Goal: Task Accomplishment & Management: Complete application form

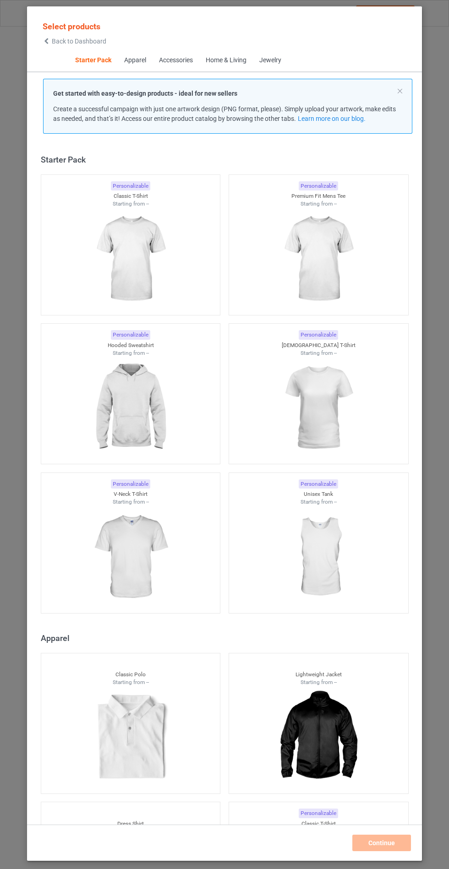
scroll to position [11, 0]
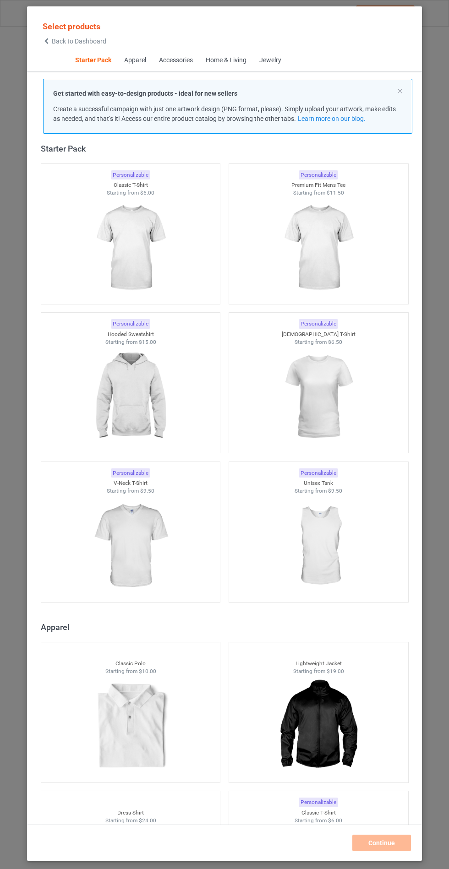
click at [137, 400] on img at bounding box center [130, 397] width 82 height 103
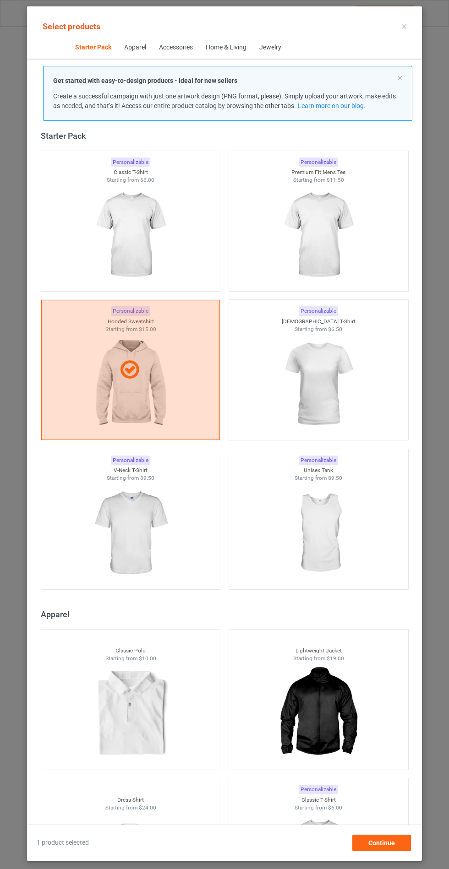
scroll to position [53, 0]
click at [400, 849] on div "Continue" at bounding box center [381, 843] width 59 height 16
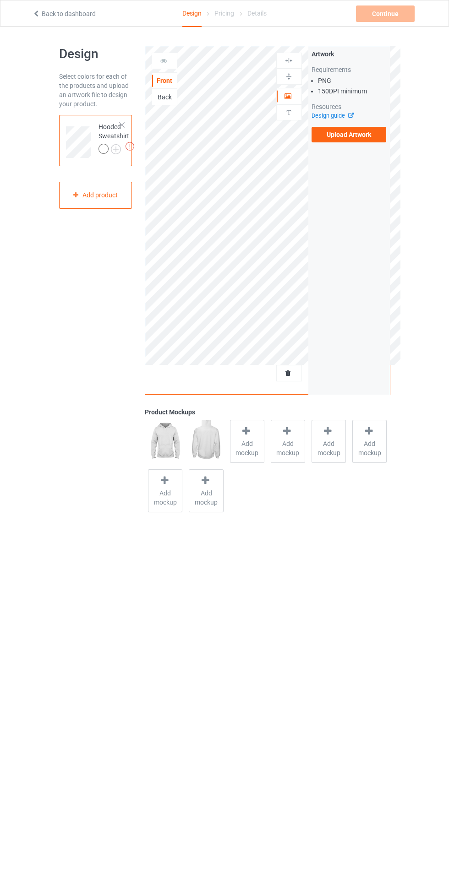
click at [244, 443] on span "Add mockup" at bounding box center [246, 448] width 33 height 18
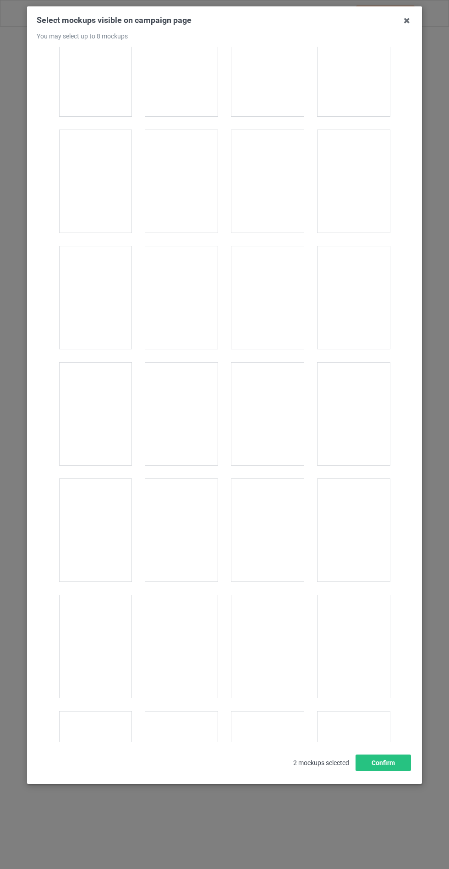
scroll to position [7394, 0]
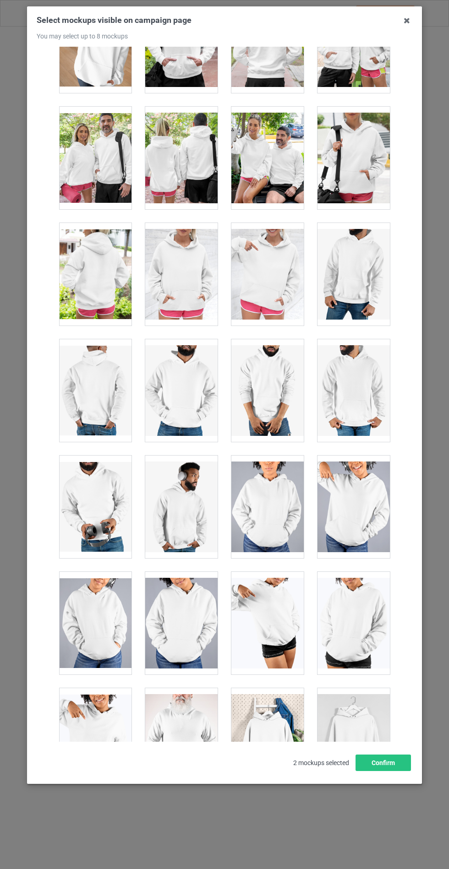
click at [185, 244] on div at bounding box center [181, 274] width 72 height 103
click at [379, 771] on button "Confirm" at bounding box center [382, 763] width 55 height 16
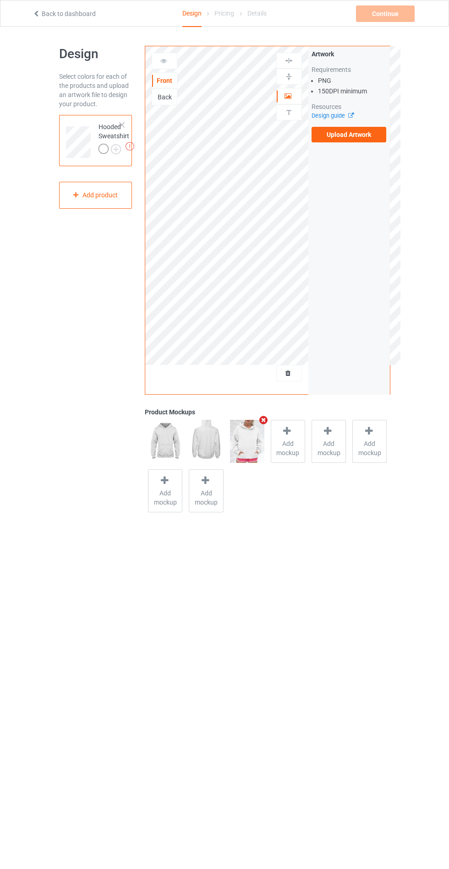
click at [355, 133] on label "Upload Artwork" at bounding box center [349, 135] width 75 height 16
click at [0, 0] on input "Upload Artwork" at bounding box center [0, 0] width 0 height 0
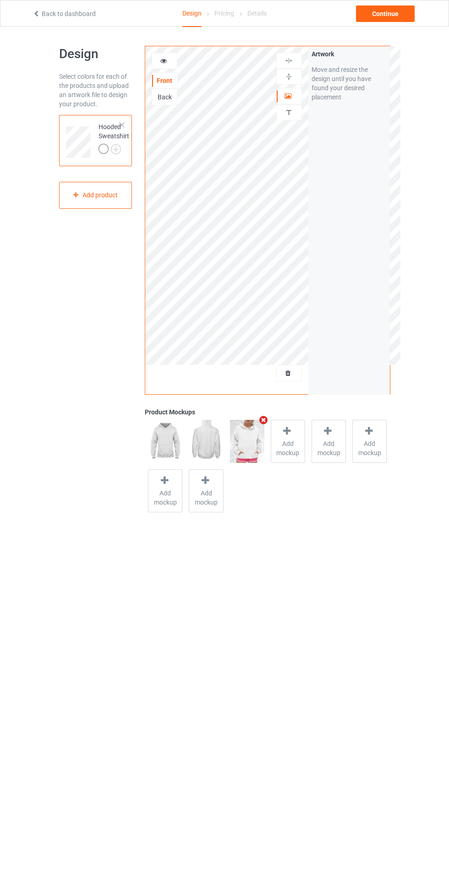
click at [0, 0] on img at bounding box center [0, 0] width 0 height 0
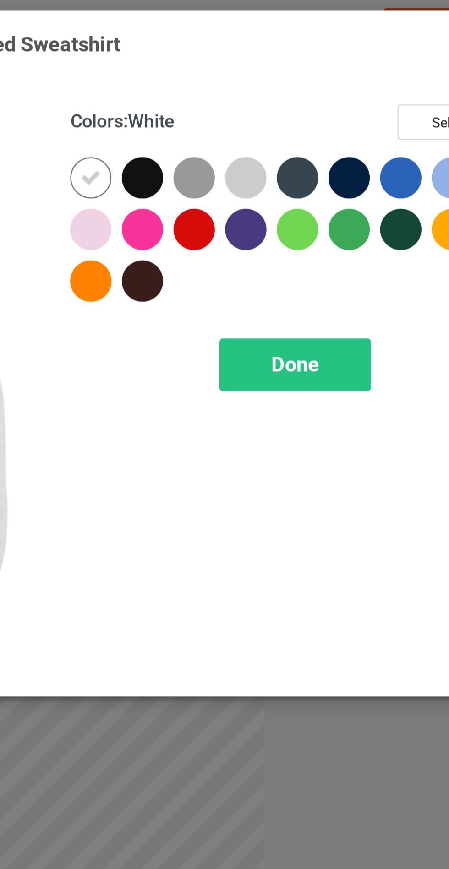
click at [258, 71] on div at bounding box center [259, 73] width 16 height 16
click at [282, 73] on div at bounding box center [280, 73] width 16 height 16
click at [319, 73] on div at bounding box center [321, 73] width 16 height 16
click at [339, 71] on div at bounding box center [342, 73] width 16 height 16
click at [300, 94] on div at bounding box center [301, 94] width 16 height 16
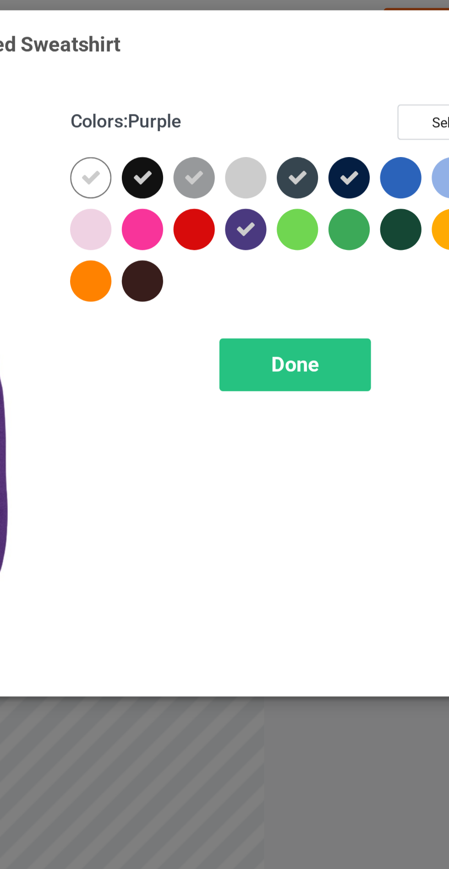
click at [257, 113] on div at bounding box center [259, 114] width 16 height 16
click at [312, 146] on span "Done" at bounding box center [320, 148] width 19 height 10
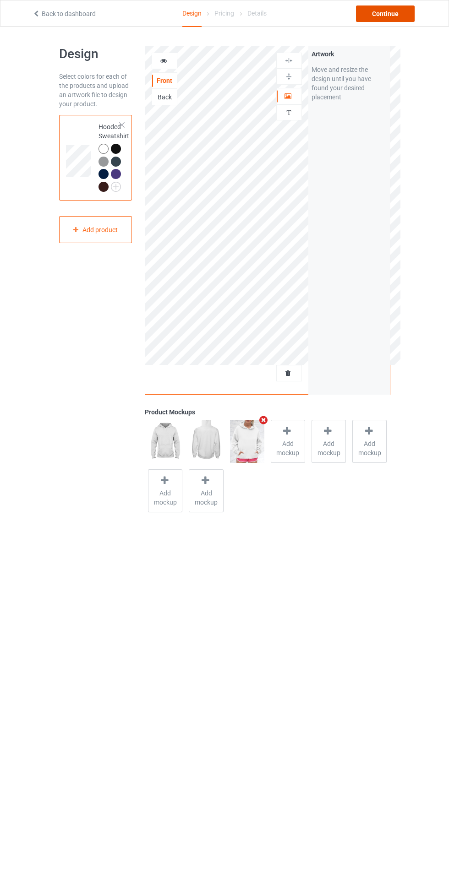
click at [378, 10] on div "Continue" at bounding box center [385, 13] width 59 height 16
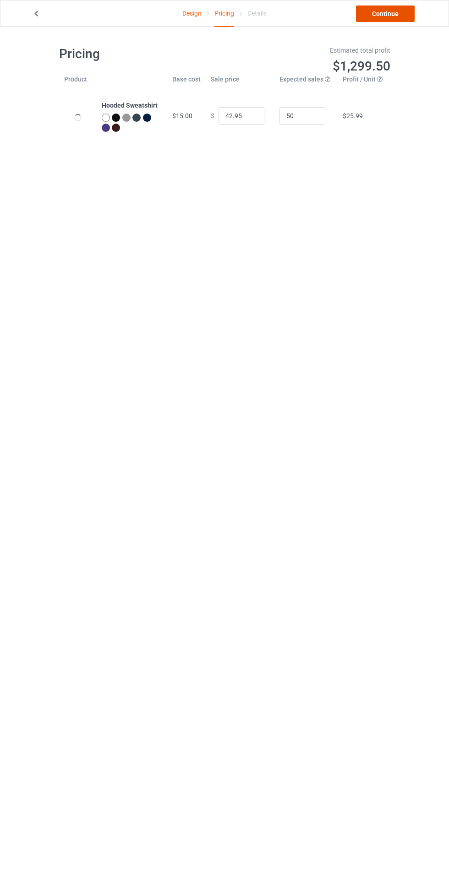
click at [388, 21] on link "Continue" at bounding box center [385, 13] width 59 height 16
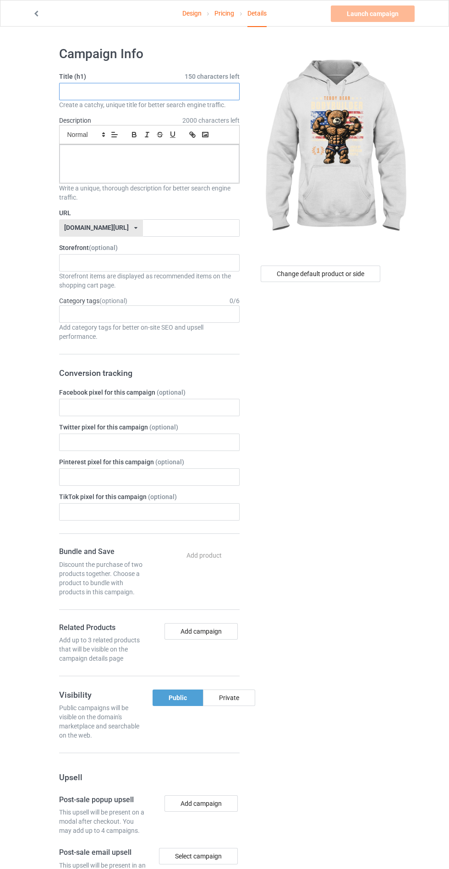
click at [178, 89] on input "text" at bounding box center [149, 91] width 180 height 17
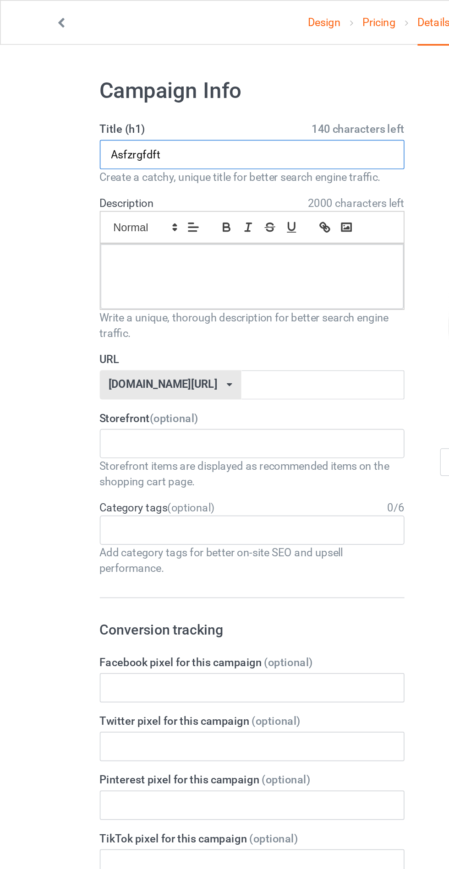
type input "Asfzrgfdft"
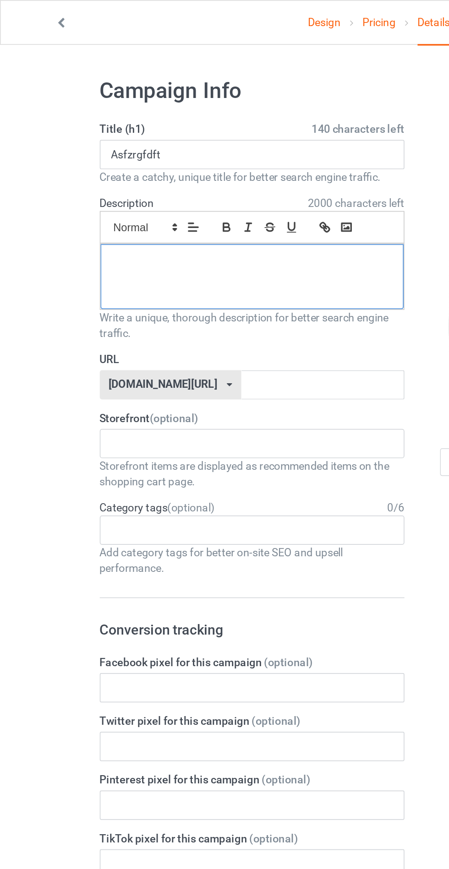
click at [159, 153] on p at bounding box center [149, 155] width 165 height 9
click at [169, 224] on input "text" at bounding box center [191, 227] width 97 height 17
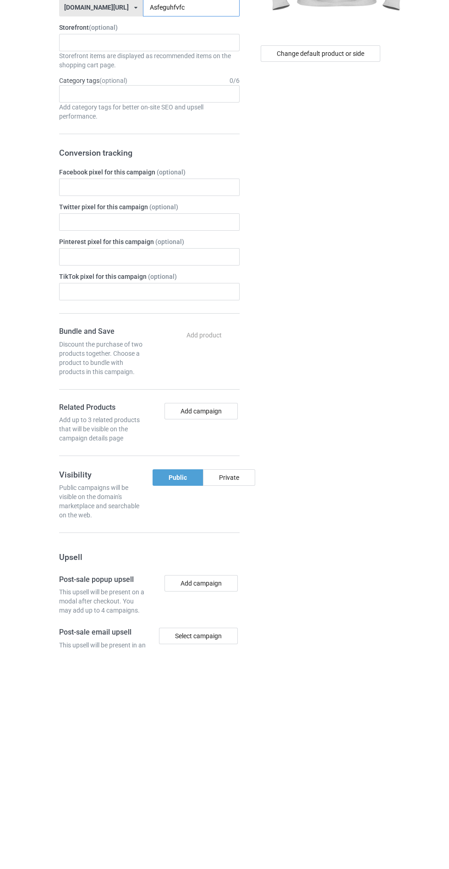
type input "Asfeguhfvfc"
click at [243, 702] on div "Private" at bounding box center [229, 698] width 52 height 16
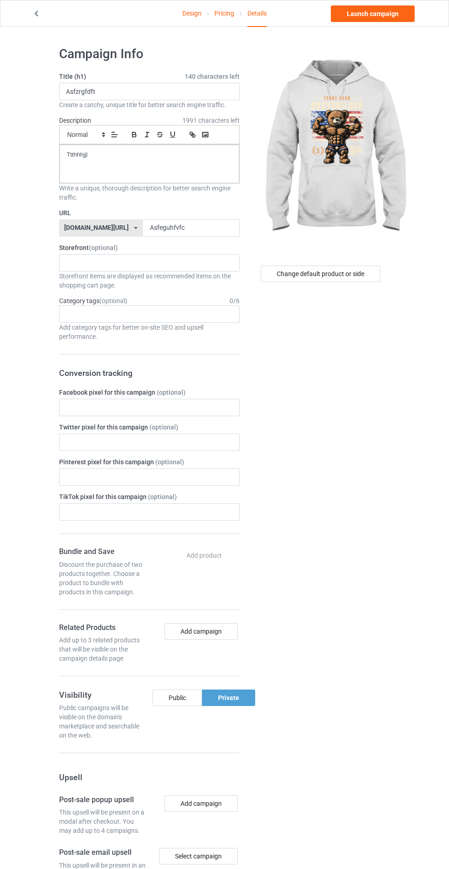
click at [383, 32] on div "Campaign Info Title (h1) 140 characters left Asfzrgfdft Create a catchy, unique…" at bounding box center [224, 557] width 331 height 1060
click at [380, 11] on link "Launch campaign" at bounding box center [373, 13] width 84 height 16
